Goal: Transaction & Acquisition: Subscribe to service/newsletter

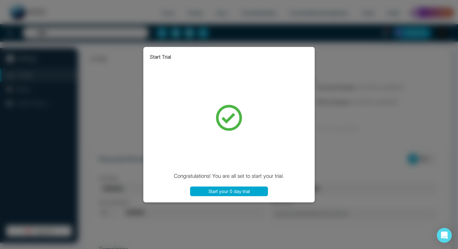
click at [233, 5] on div "Start Trial Congratulations! You are all set to start your trial. Start your 0 …" at bounding box center [229, 124] width 458 height 249
click at [219, 191] on button "Start your 0 day trial" at bounding box center [229, 192] width 78 height 10
